Goal: Information Seeking & Learning: Find specific fact

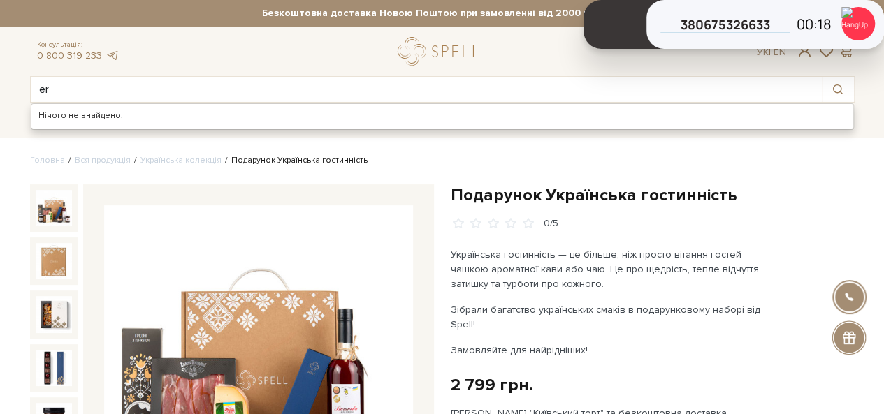
type input "e"
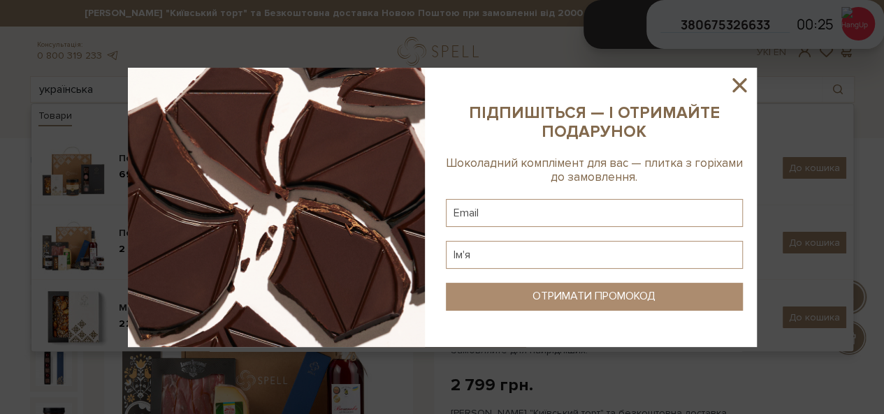
click at [742, 81] on icon at bounding box center [740, 85] width 14 height 14
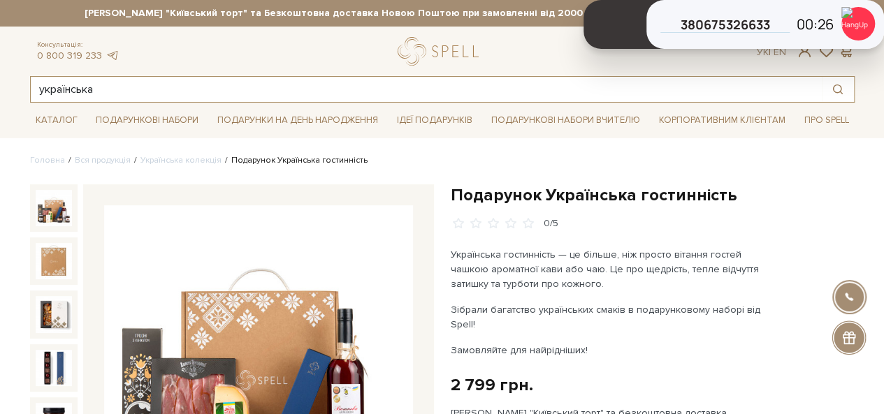
click at [113, 85] on input "українська" at bounding box center [426, 89] width 791 height 25
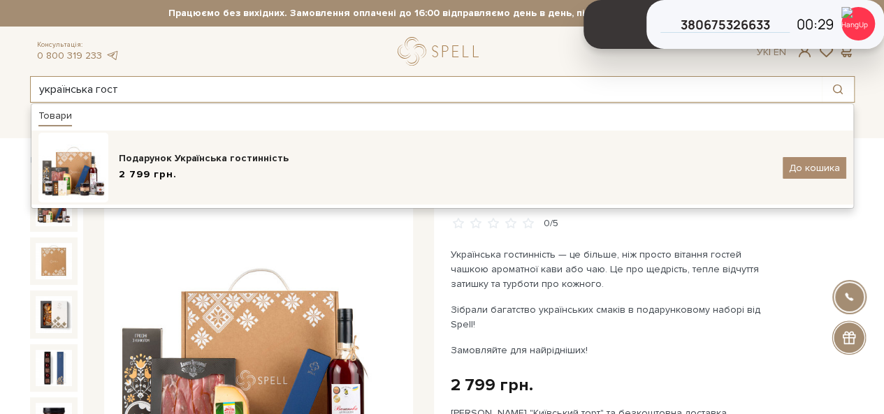
type input "українська гост"
click at [205, 168] on div "2 799 грн." at bounding box center [446, 175] width 654 height 15
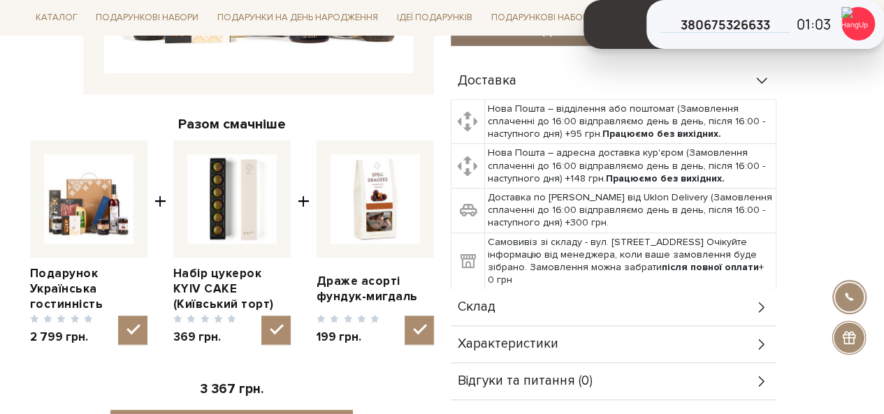
scroll to position [489, 0]
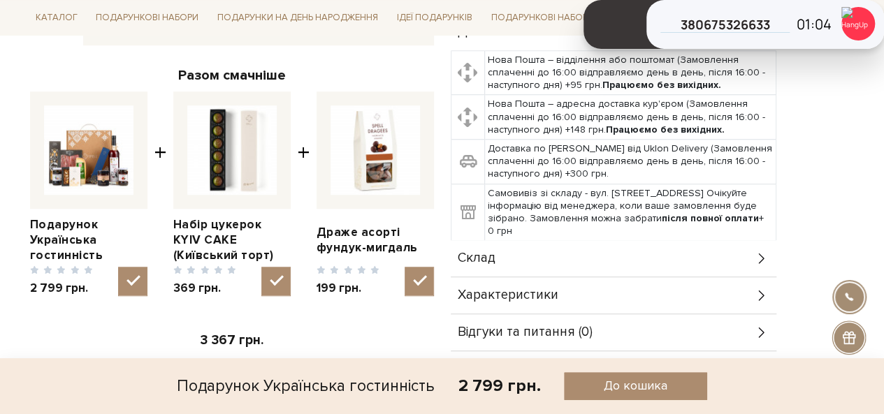
click at [579, 241] on div "Склад" at bounding box center [614, 258] width 326 height 36
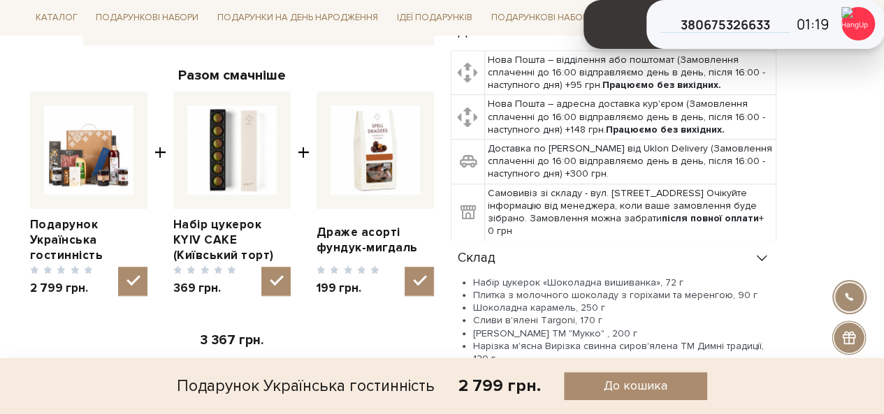
scroll to position [559, 0]
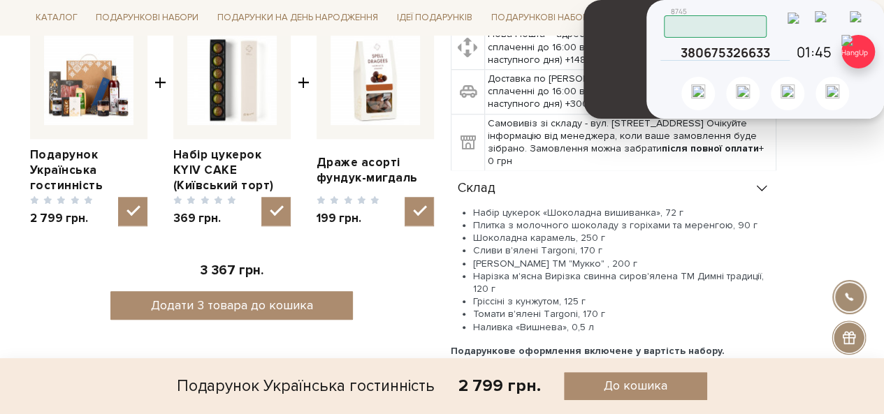
click at [866, 48] on img at bounding box center [859, 52] width 34 height 34
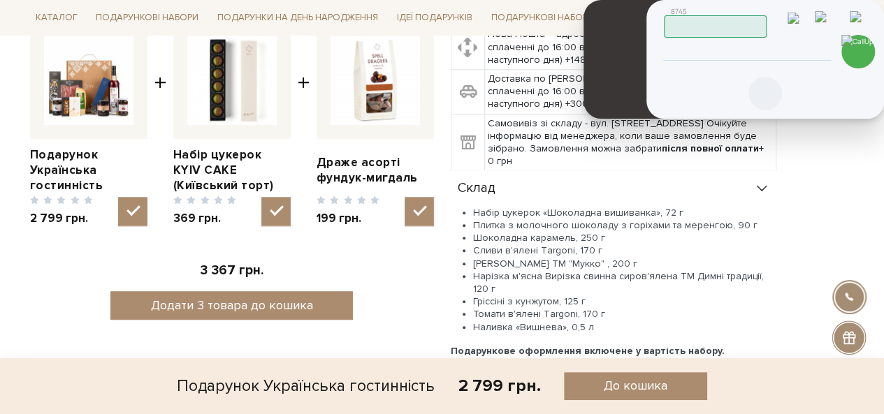
click at [770, 89] on icon at bounding box center [765, 93] width 17 height 17
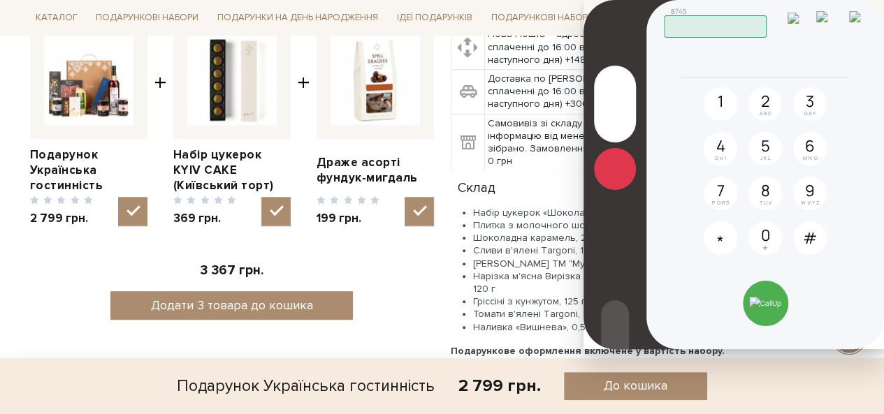
click at [619, 168] on icon at bounding box center [615, 169] width 17 height 17
click at [0, 0] on input "radio" at bounding box center [0, 0] width 0 height 0
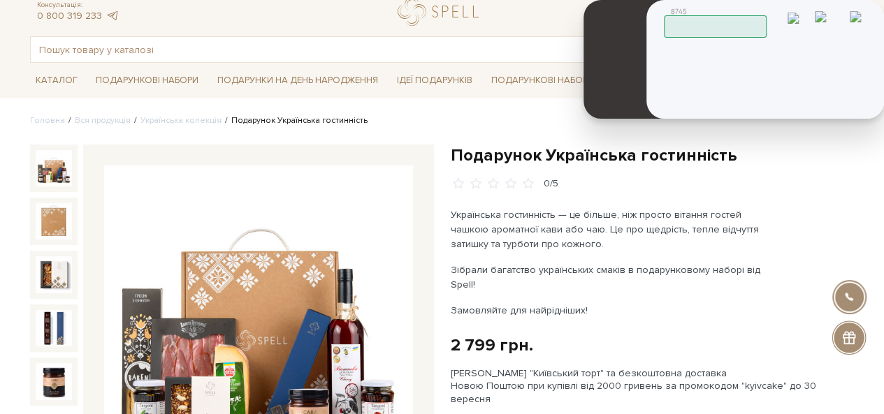
scroll to position [0, 0]
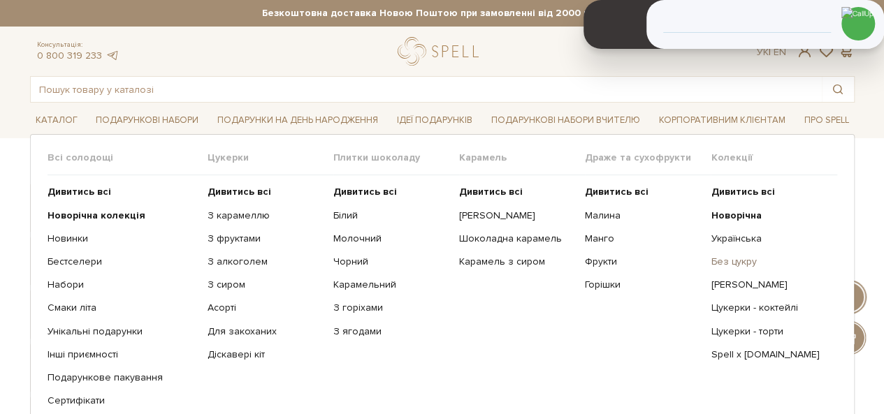
click at [752, 261] on link "Без цукру" at bounding box center [768, 262] width 115 height 13
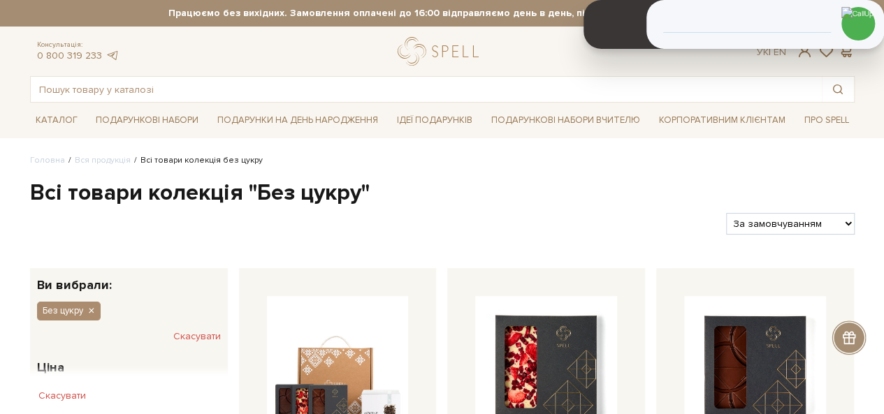
drag, startPoint x: 791, startPoint y: 217, endPoint x: 768, endPoint y: 224, distance: 24.1
click at [791, 217] on select "За замовчуванням За Ціною (зростання) За Ціною (зменшення) Новинки За популярні…" at bounding box center [790, 224] width 128 height 22
select select "https://spellchocolate.com/our-productions/bez-tsukru?sort=p.price&order=ASC"
click at [726, 213] on select "За замовчуванням За Ціною (зростання) За Ціною (зменшення) Новинки За популярні…" at bounding box center [790, 224] width 128 height 22
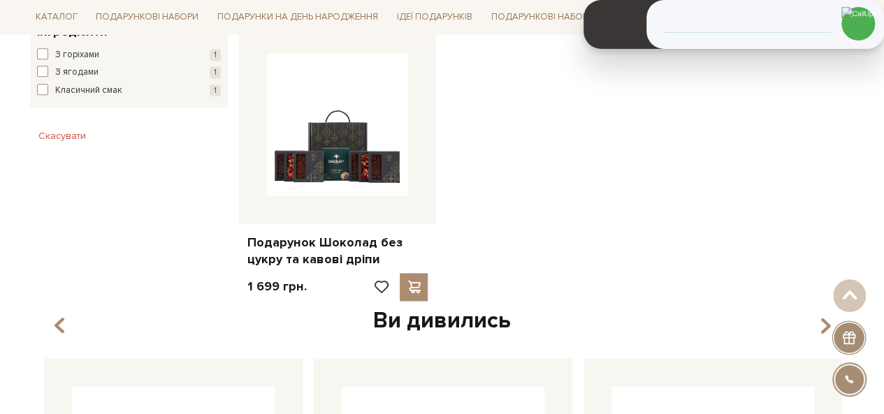
scroll to position [839, 0]
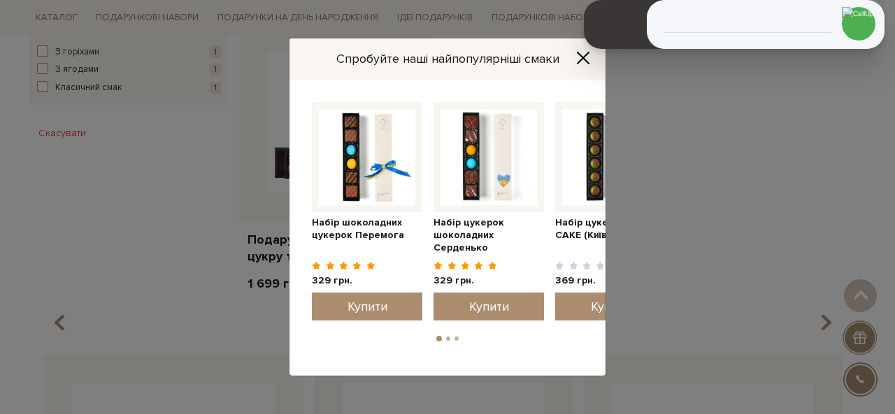
click at [583, 62] on icon "Close" at bounding box center [583, 58] width 14 height 14
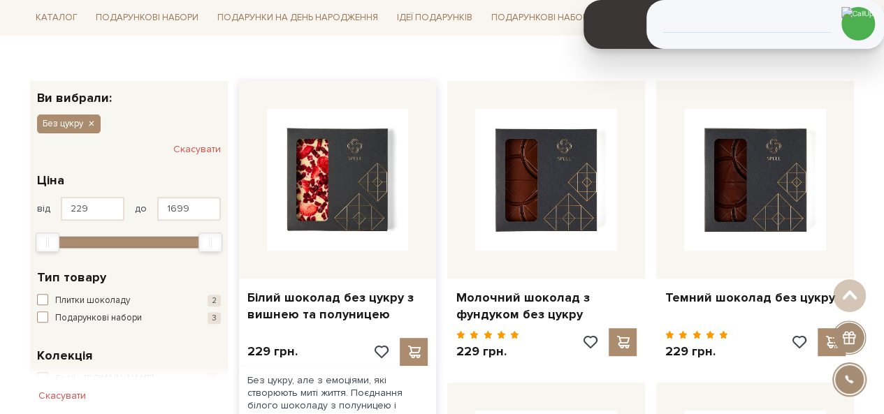
scroll to position [210, 0]
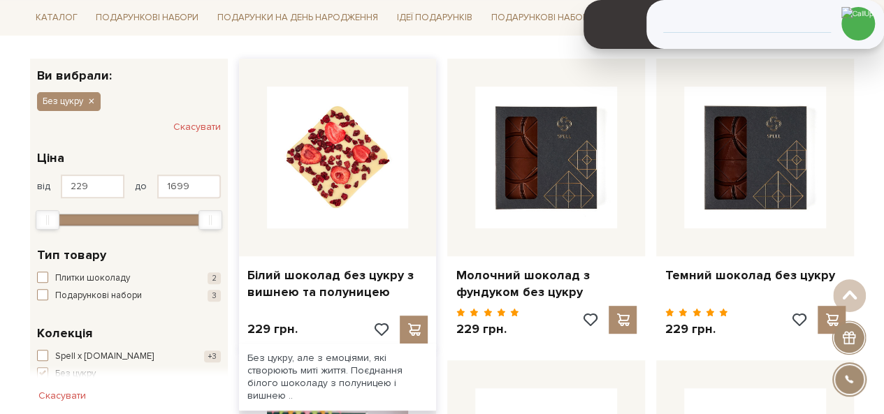
click at [337, 161] on img at bounding box center [338, 158] width 142 height 142
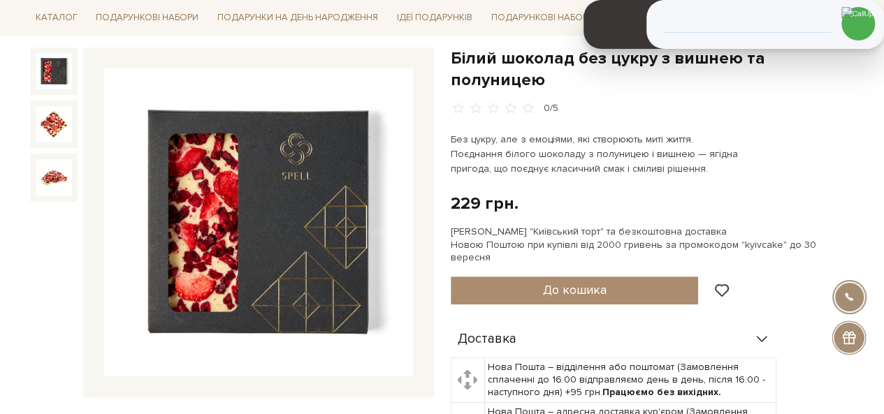
scroll to position [117, 0]
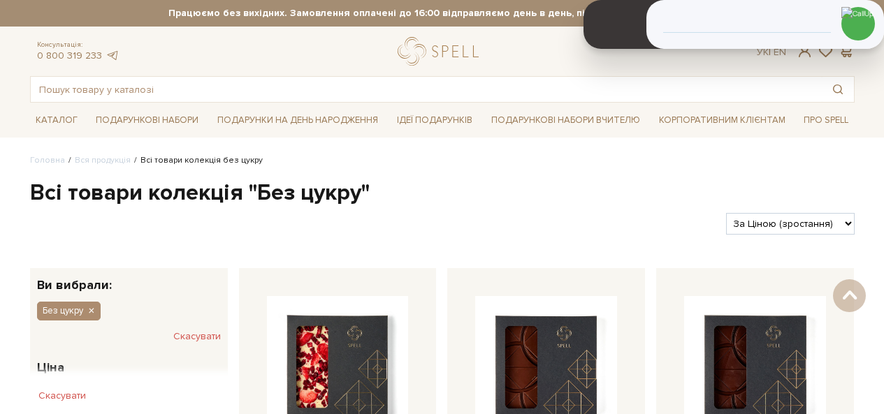
drag, startPoint x: 0, startPoint y: 0, endPoint x: 577, endPoint y: 163, distance: 599.2
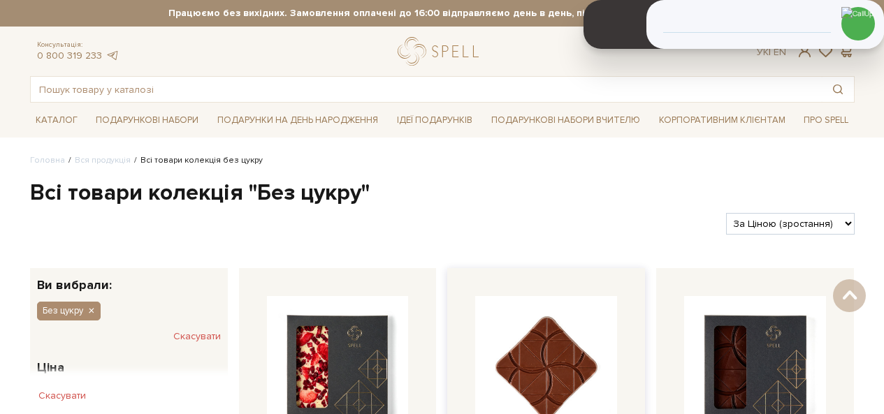
click at [572, 296] on img at bounding box center [546, 367] width 142 height 142
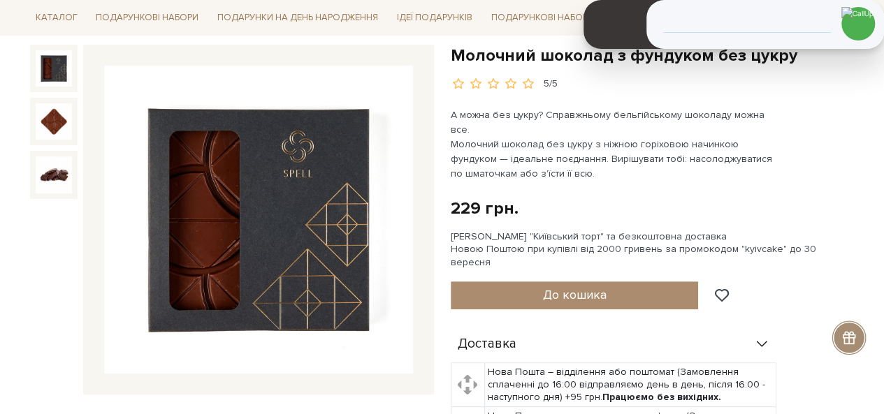
scroll to position [70, 0]
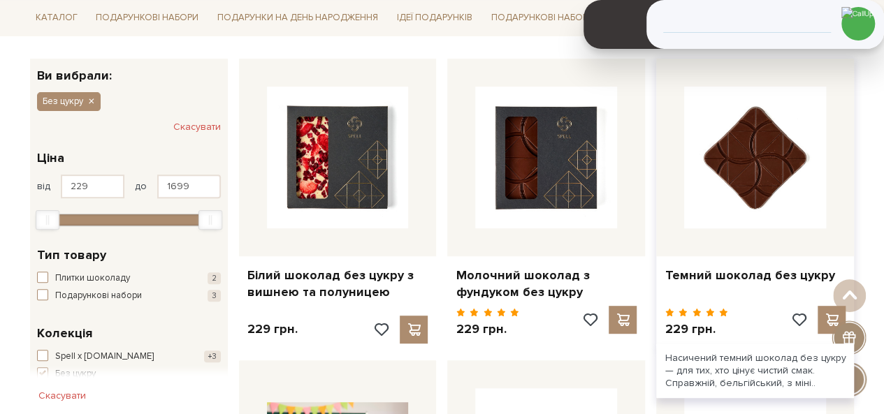
click at [746, 189] on img at bounding box center [755, 158] width 142 height 142
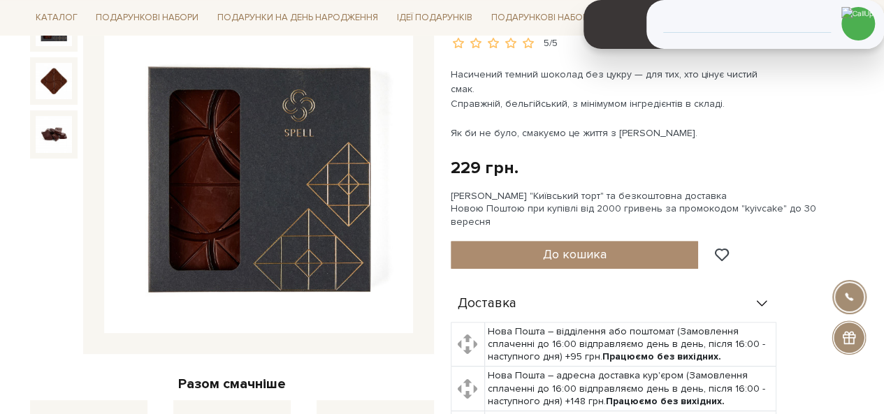
scroll to position [210, 0]
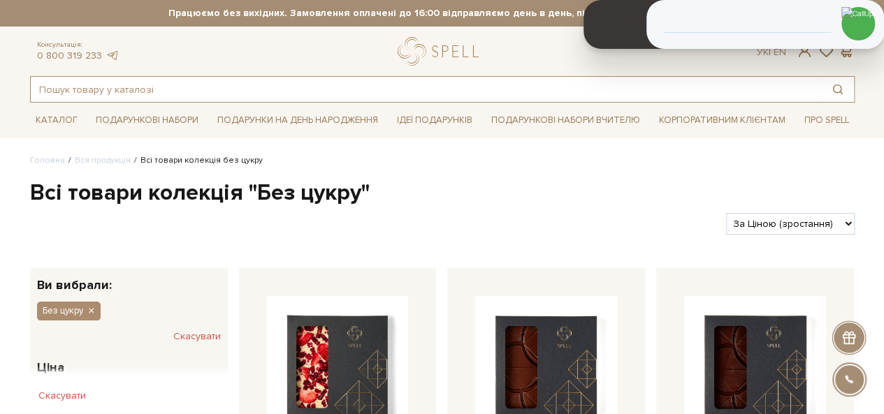
click at [194, 89] on input "text" at bounding box center [426, 89] width 791 height 25
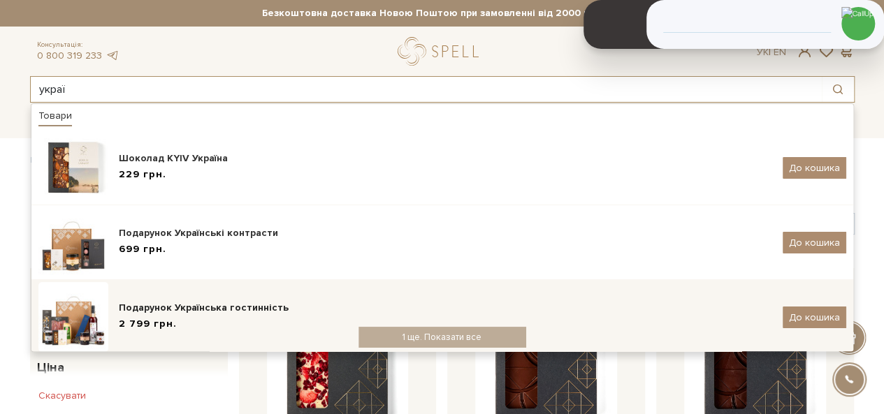
type input "украї"
click at [255, 307] on div "Подарунок Українська гостинність" at bounding box center [446, 308] width 654 height 14
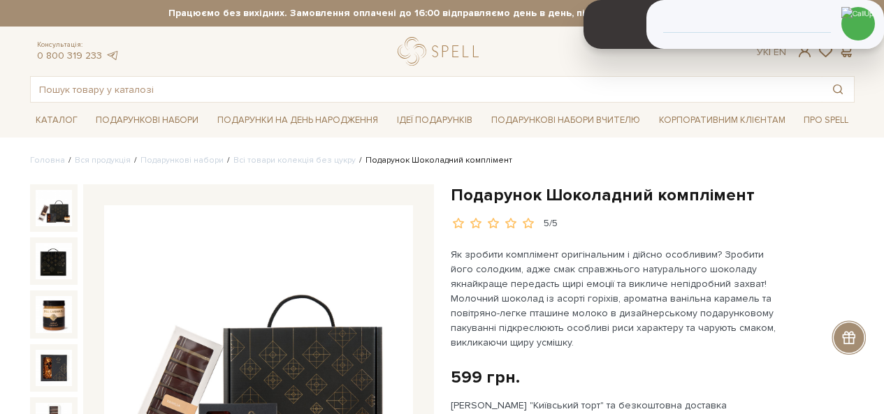
drag, startPoint x: 0, startPoint y: 0, endPoint x: 488, endPoint y: 196, distance: 525.7
click at [488, 196] on h1 "Подарунок Шоколадний комплімент" at bounding box center [653, 196] width 404 height 22
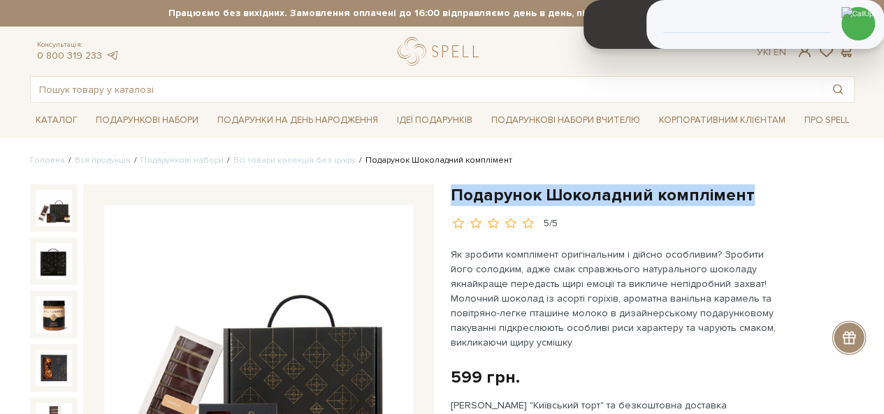
drag, startPoint x: 488, startPoint y: 196, endPoint x: 759, endPoint y: 170, distance: 272.4
copy div "Подарунок Шоколадний комплімент"
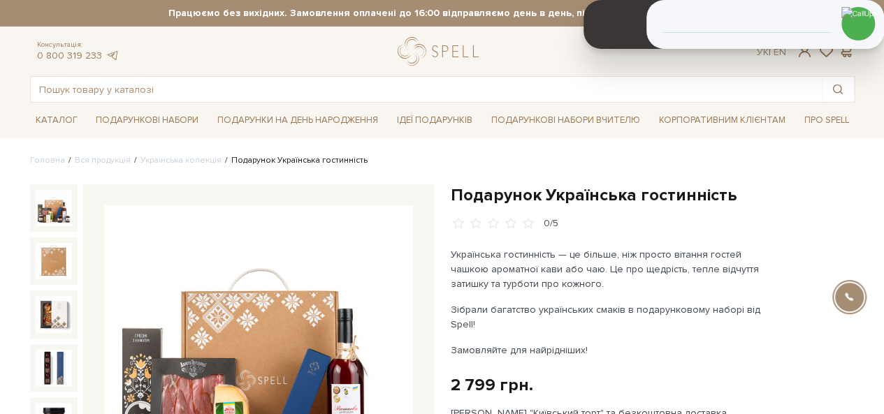
click at [515, 201] on h1 "Подарунок Українська гостинність" at bounding box center [653, 196] width 404 height 22
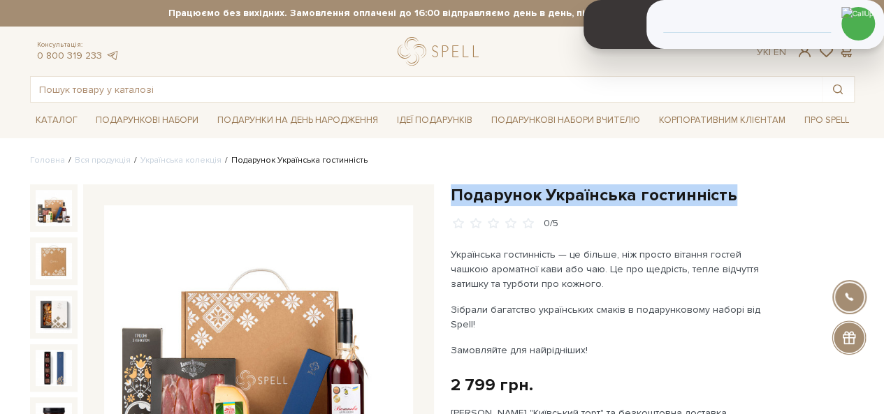
drag, startPoint x: 515, startPoint y: 201, endPoint x: 776, endPoint y: 203, distance: 260.7
click at [776, 203] on h1 "Подарунок Українська гостинність" at bounding box center [653, 196] width 404 height 22
copy div "Подарунок Українська гостинність"
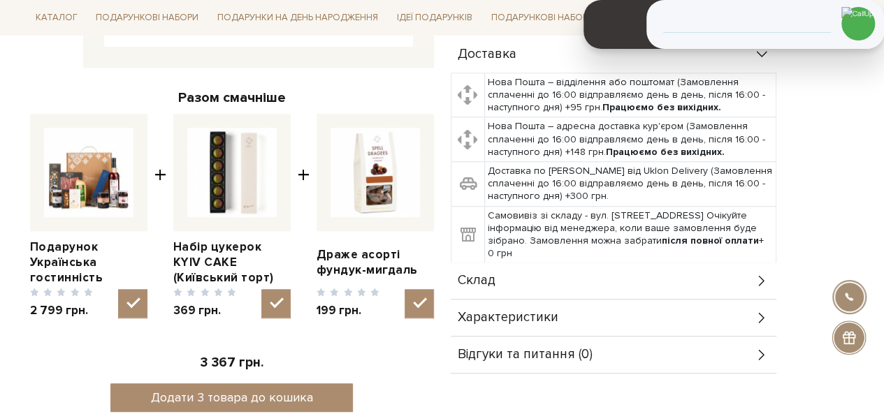
scroll to position [489, 0]
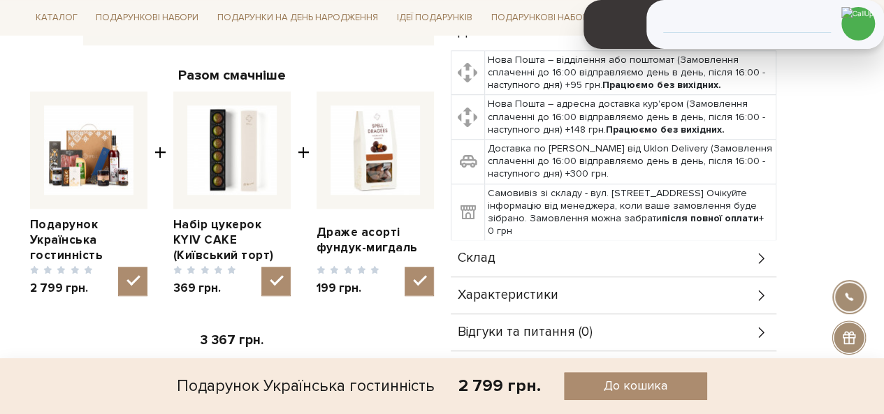
click at [538, 240] on div "Склад" at bounding box center [614, 258] width 326 height 36
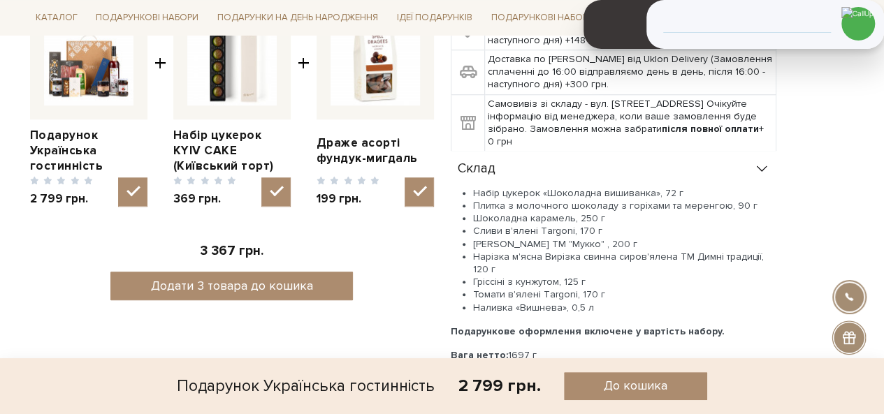
scroll to position [629, 0]
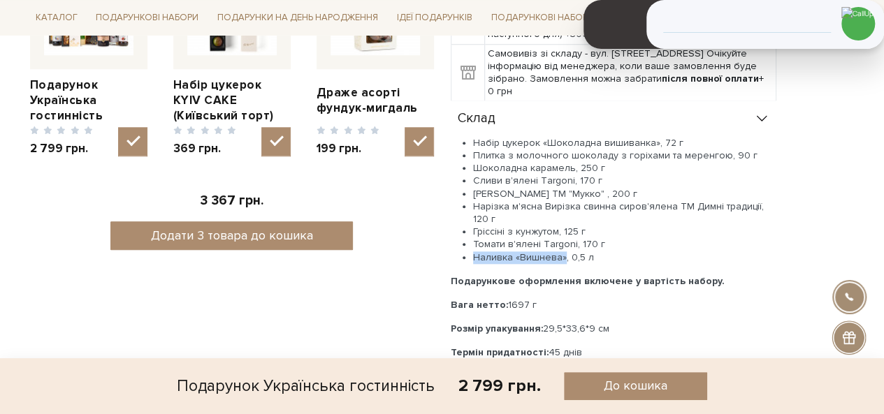
drag, startPoint x: 474, startPoint y: 226, endPoint x: 561, endPoint y: 226, distance: 86.7
click at [561, 252] on li "Наливка «Вишнева», 0,5 л" at bounding box center [624, 258] width 303 height 13
copy li "Наливка «Вишнева»"
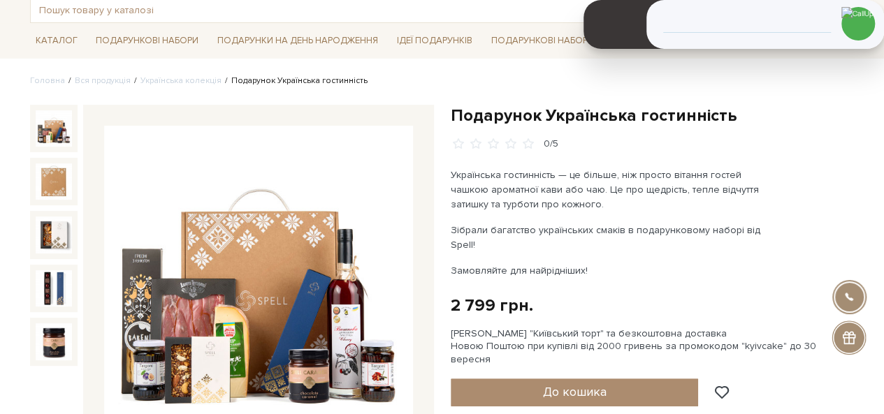
scroll to position [140, 0]
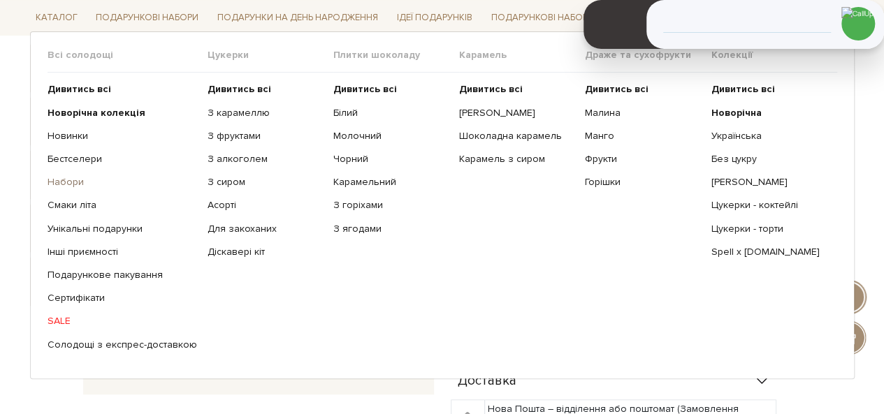
click at [68, 179] on link "Набори" at bounding box center [123, 182] width 150 height 13
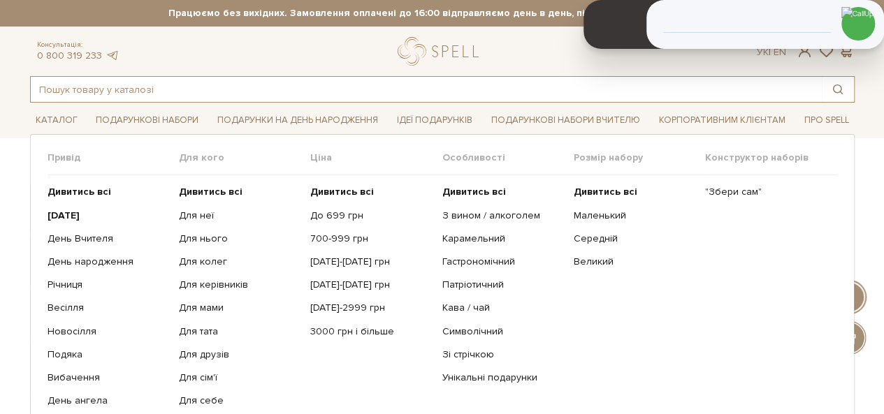
click at [106, 89] on input "text" at bounding box center [426, 89] width 791 height 25
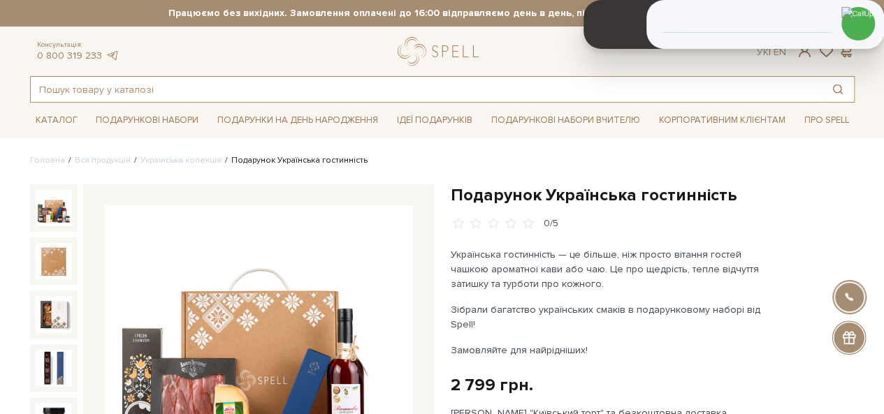
paste input "Наливка «Вишнева»"
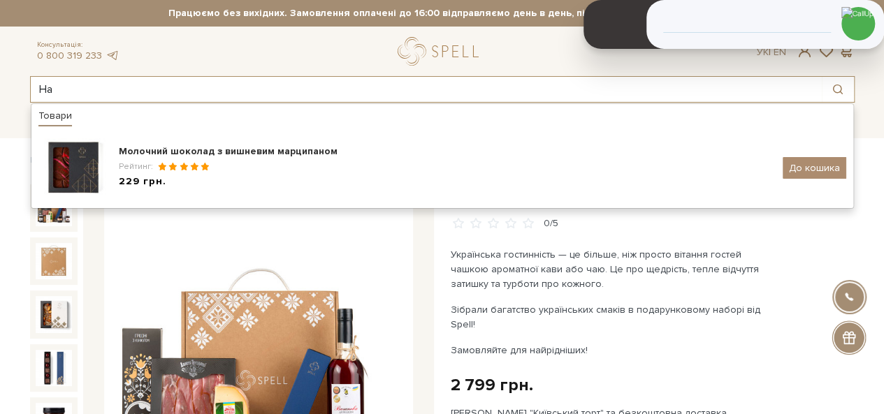
type input "[PERSON_NAME]"
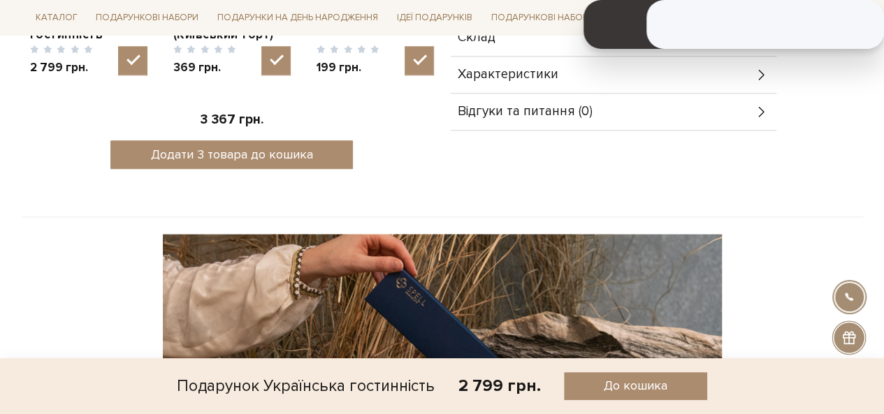
scroll to position [634, 0]
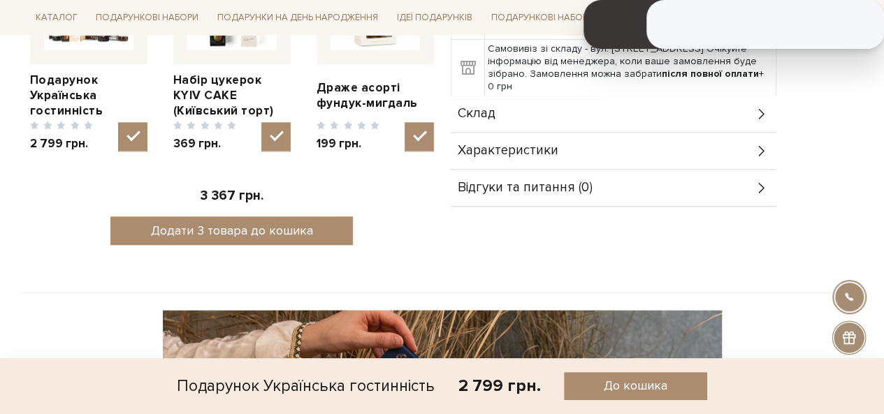
click at [535, 96] on div "Склад" at bounding box center [614, 114] width 326 height 36
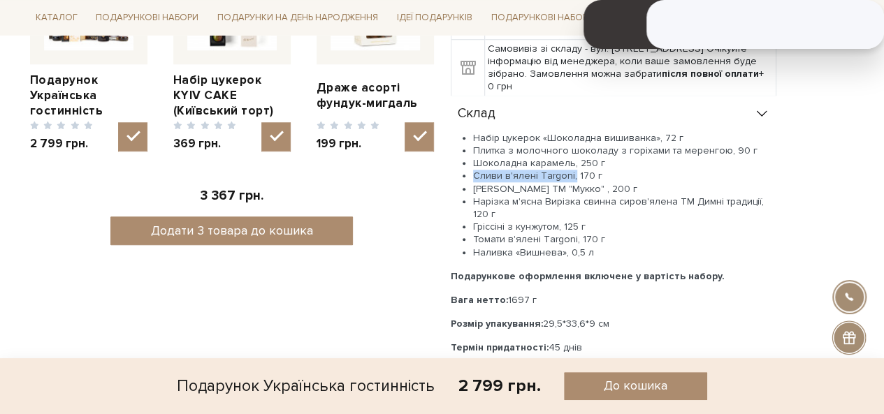
drag, startPoint x: 474, startPoint y: 145, endPoint x: 571, endPoint y: 146, distance: 97.2
click at [571, 170] on li "Сливи в'ялені Тargoni, 170 г" at bounding box center [624, 176] width 303 height 13
copy li "Сливи в'ялені Тargoni,"
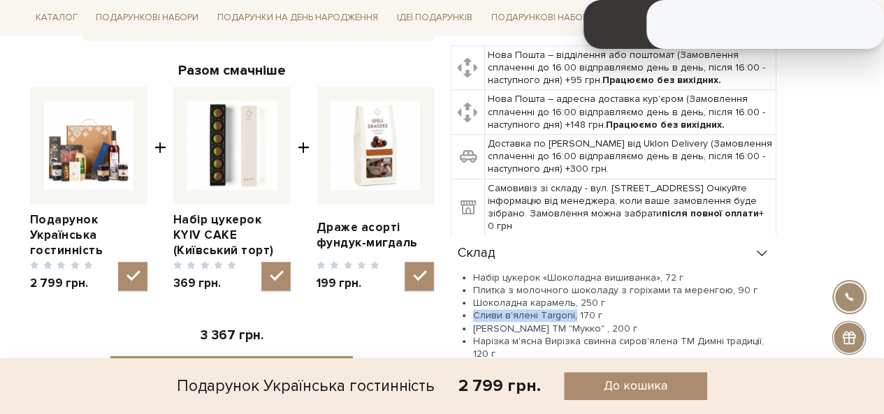
scroll to position [564, 0]
